Goal: Find specific fact: Find specific fact

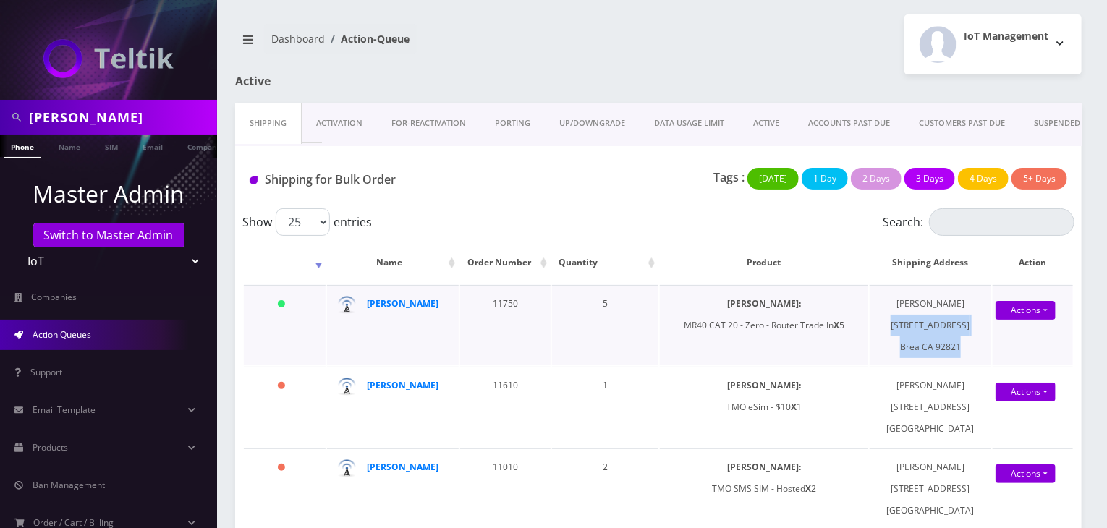
drag, startPoint x: 892, startPoint y: 322, endPoint x: 960, endPoint y: 340, distance: 70.4
click at [960, 340] on td "[PERSON_NAME] [STREET_ADDRESS]" at bounding box center [931, 325] width 122 height 80
copy td "[STREET_ADDRESS]"
click at [916, 299] on td "[PERSON_NAME] [STREET_ADDRESS]" at bounding box center [931, 325] width 122 height 80
click at [916, 299] on td "Earl Wright 2850 Saturn Street Brea CA 92821" at bounding box center [931, 325] width 122 height 80
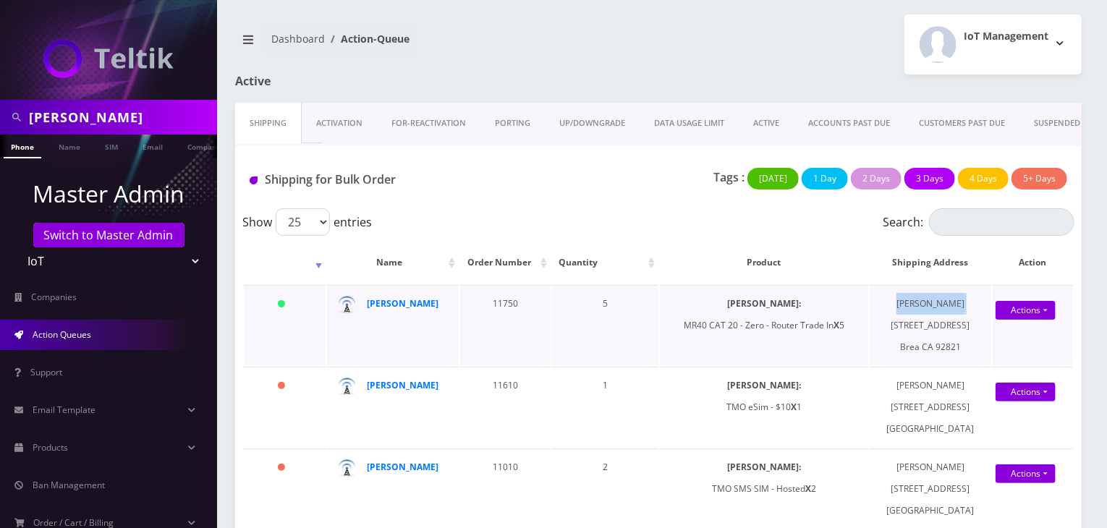
click at [916, 299] on td "Earl Wright 2850 Saturn Street Brea CA 92821" at bounding box center [931, 325] width 122 height 80
copy td "[PERSON_NAME]"
